Goal: Browse casually

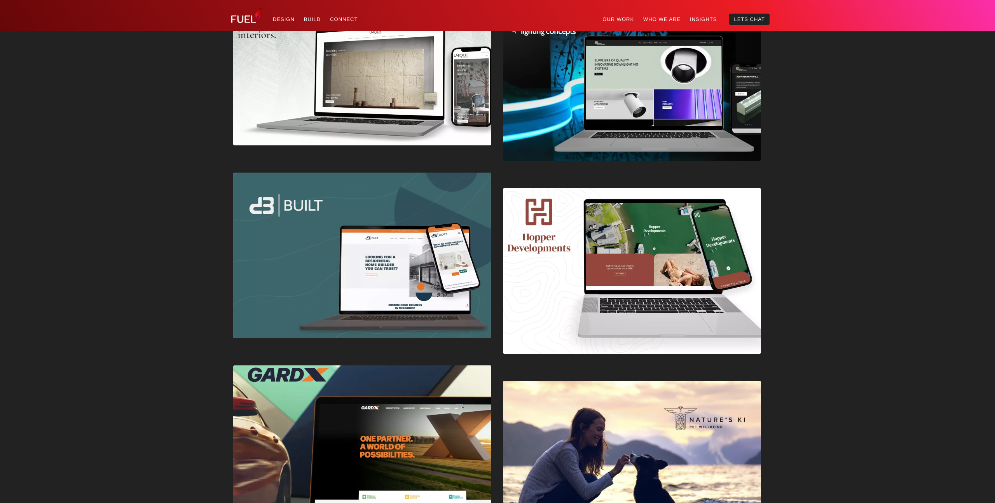
scroll to position [1573, 0]
